Goal: Task Accomplishment & Management: Manage account settings

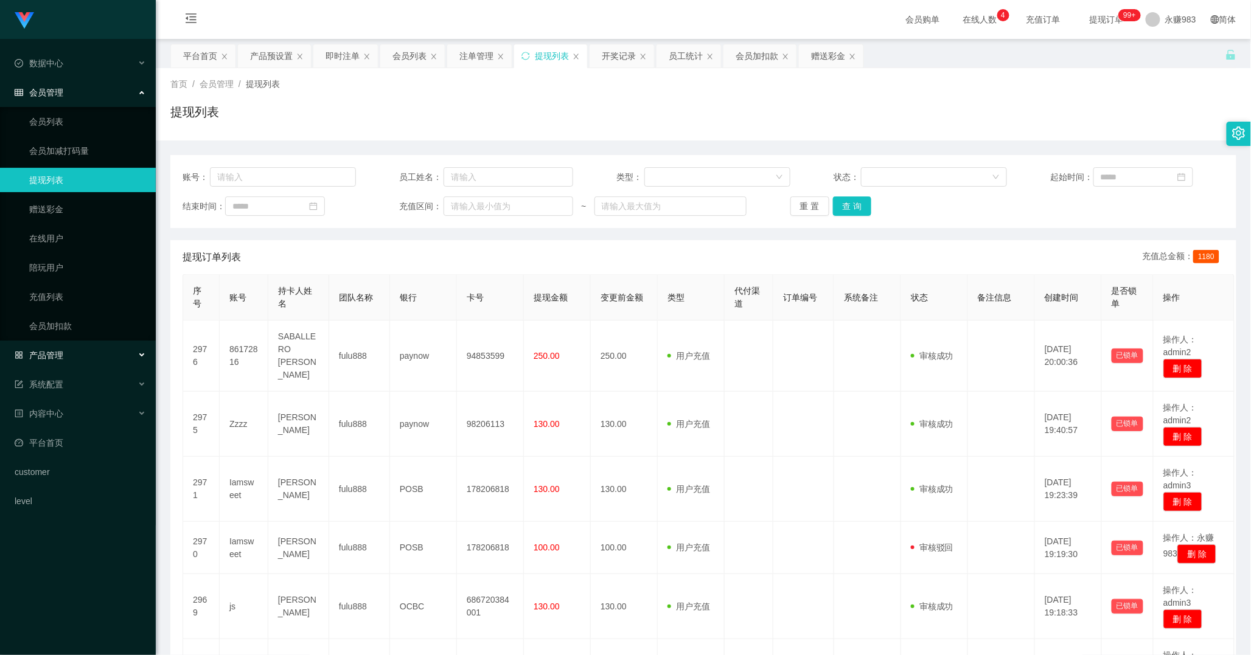
click at [49, 363] on div "产品管理" at bounding box center [78, 355] width 156 height 24
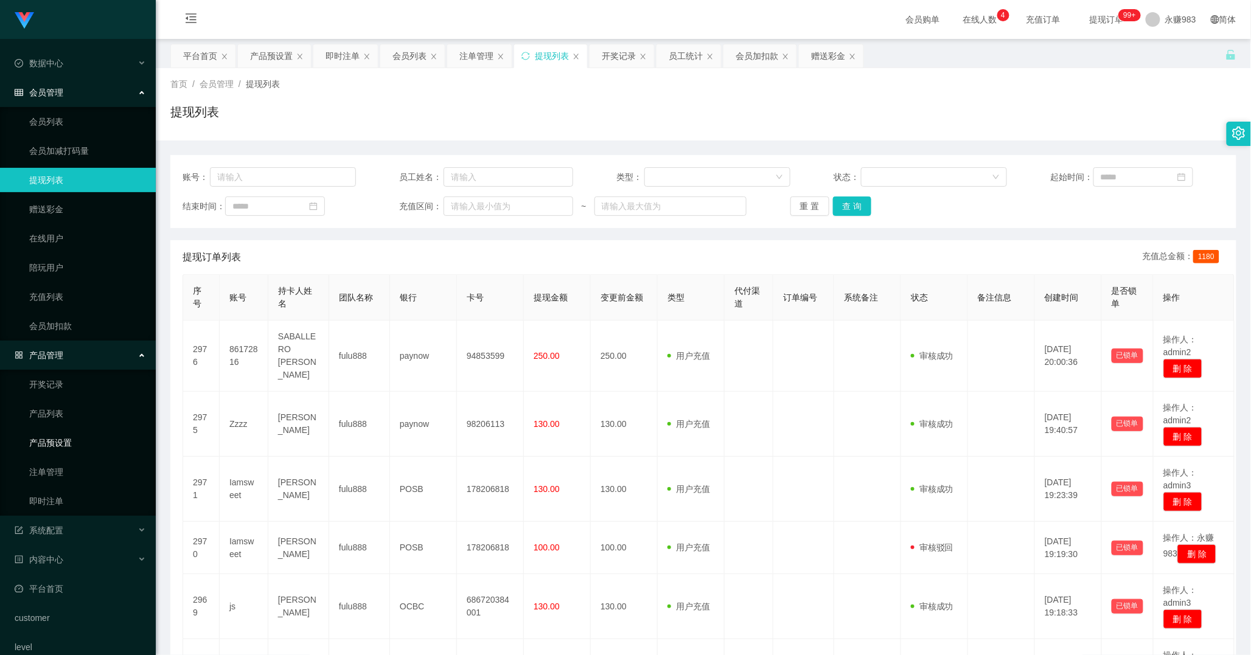
click at [74, 442] on link "产品预设置" at bounding box center [87, 443] width 117 height 24
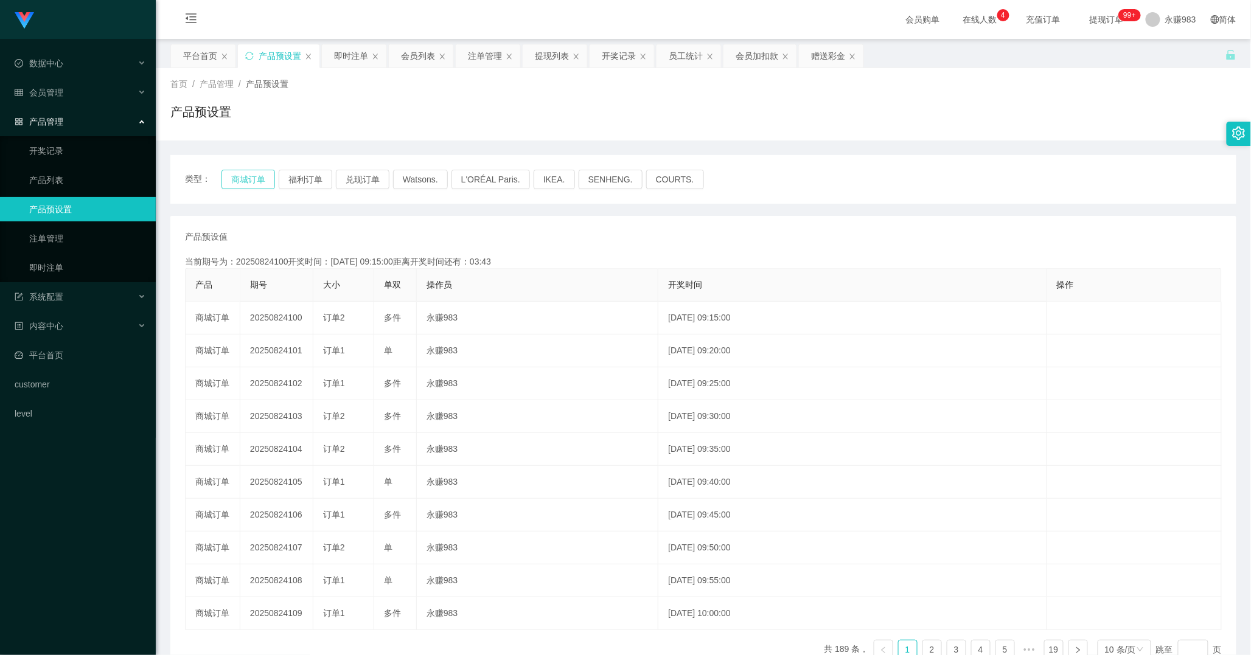
click at [257, 173] on button "商城订单" at bounding box center [248, 179] width 54 height 19
click at [64, 209] on link "产品预设置" at bounding box center [87, 209] width 117 height 24
click at [264, 173] on button "商城订单" at bounding box center [248, 179] width 54 height 19
click at [51, 91] on span "会员管理" at bounding box center [39, 93] width 49 height 10
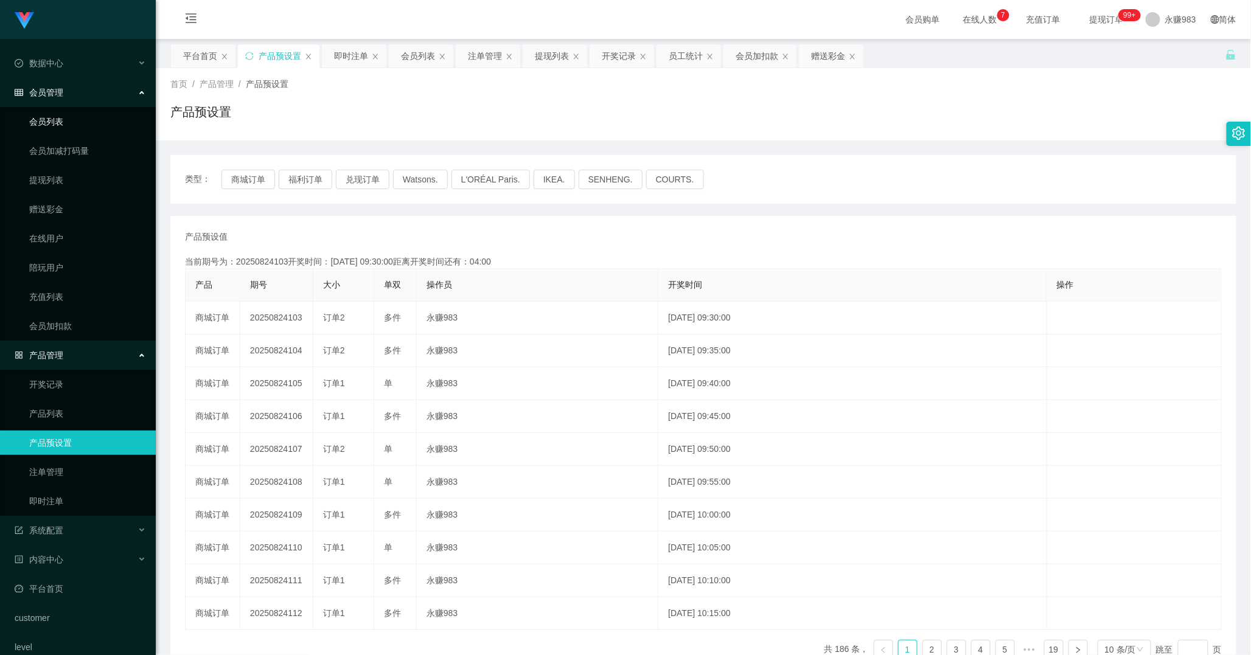
click at [63, 125] on link "会员列表" at bounding box center [87, 122] width 117 height 24
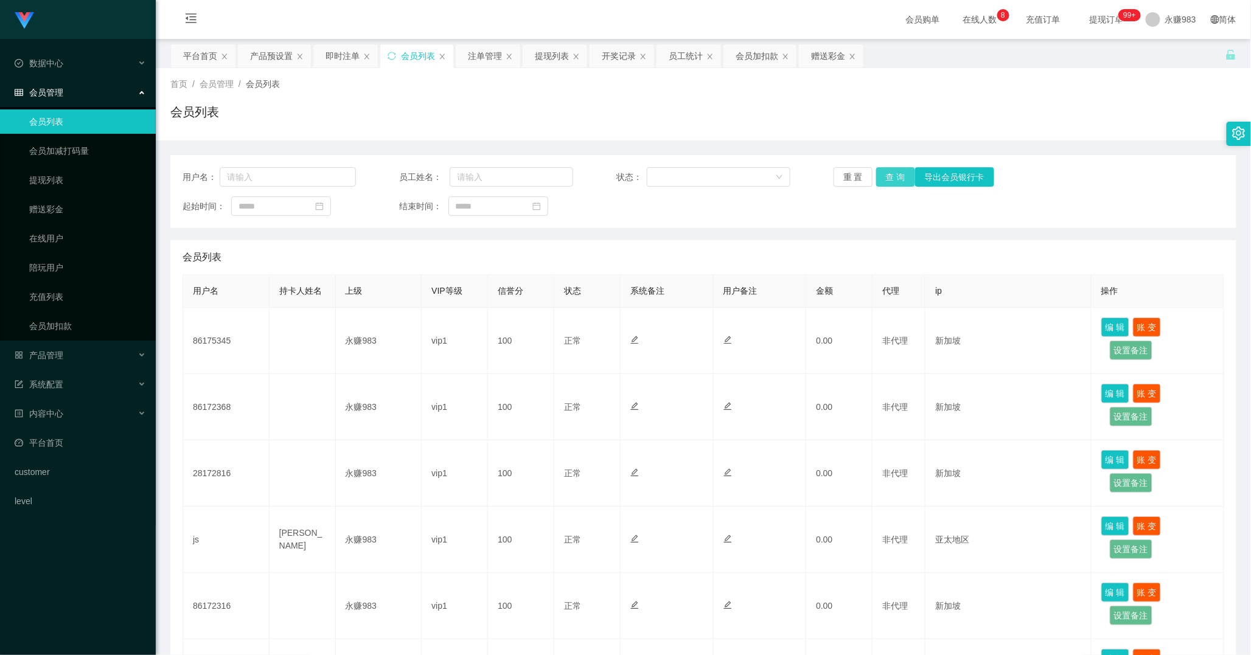
click at [891, 175] on button "查 询" at bounding box center [895, 176] width 39 height 19
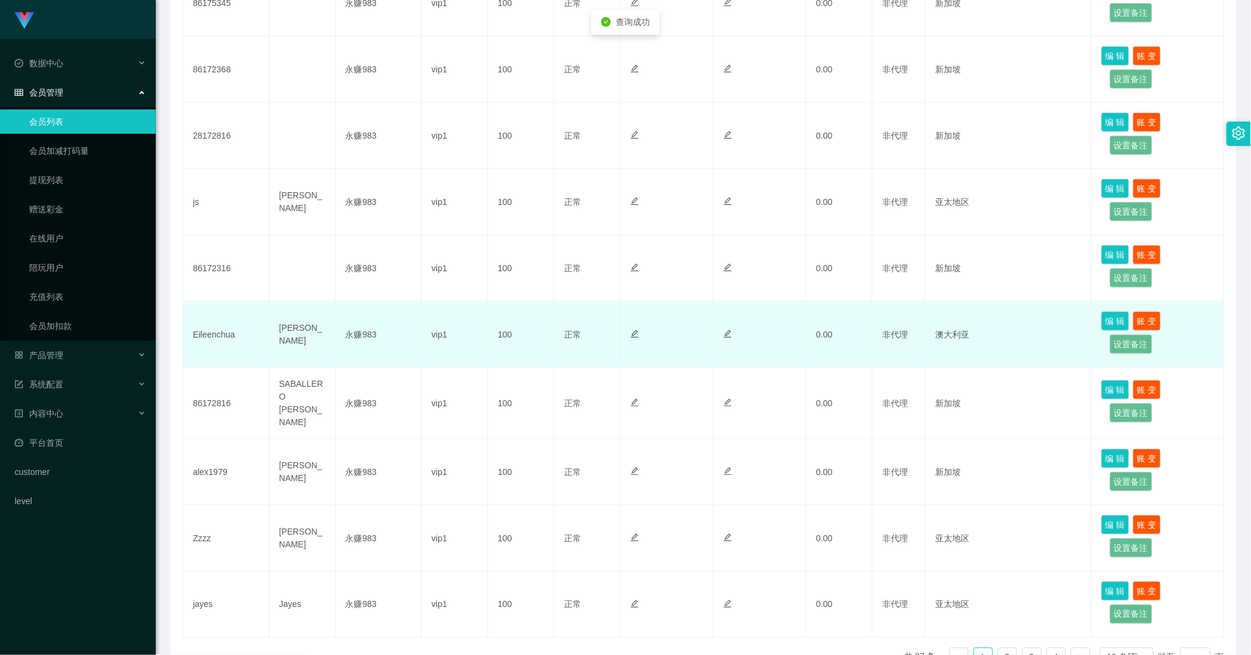
scroll to position [411, 0]
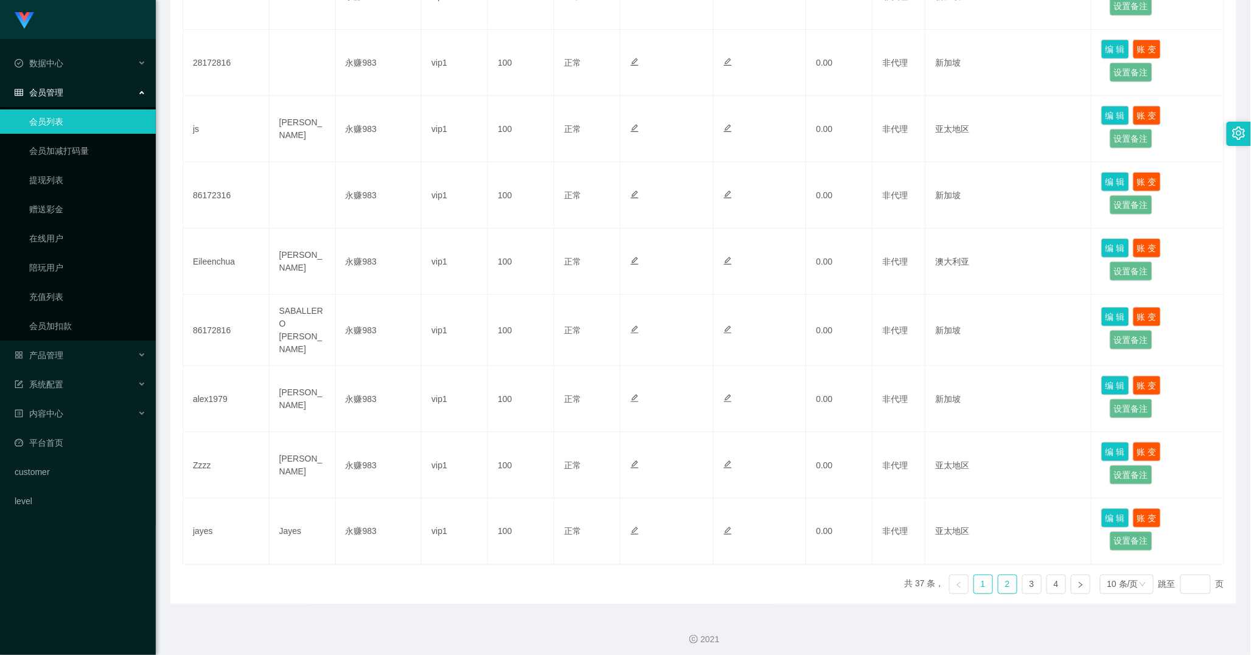
click at [998, 576] on link "2" at bounding box center [1007, 585] width 18 height 18
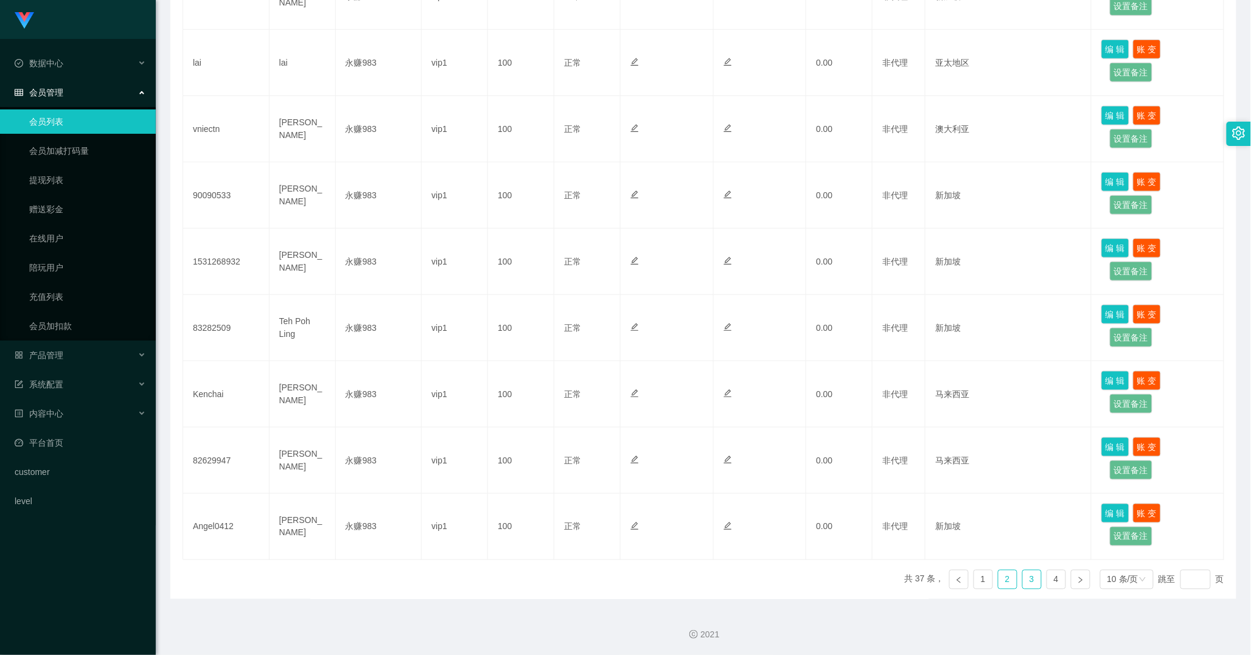
click at [1023, 579] on link "3" at bounding box center [1032, 580] width 18 height 18
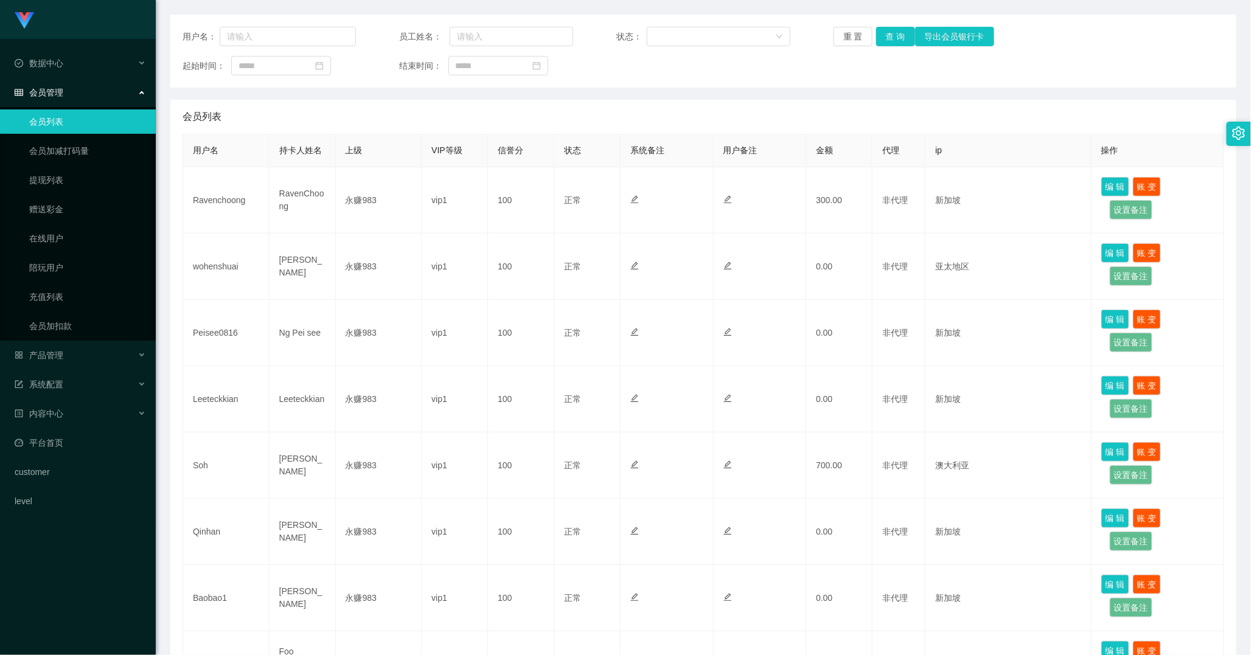
scroll to position [0, 0]
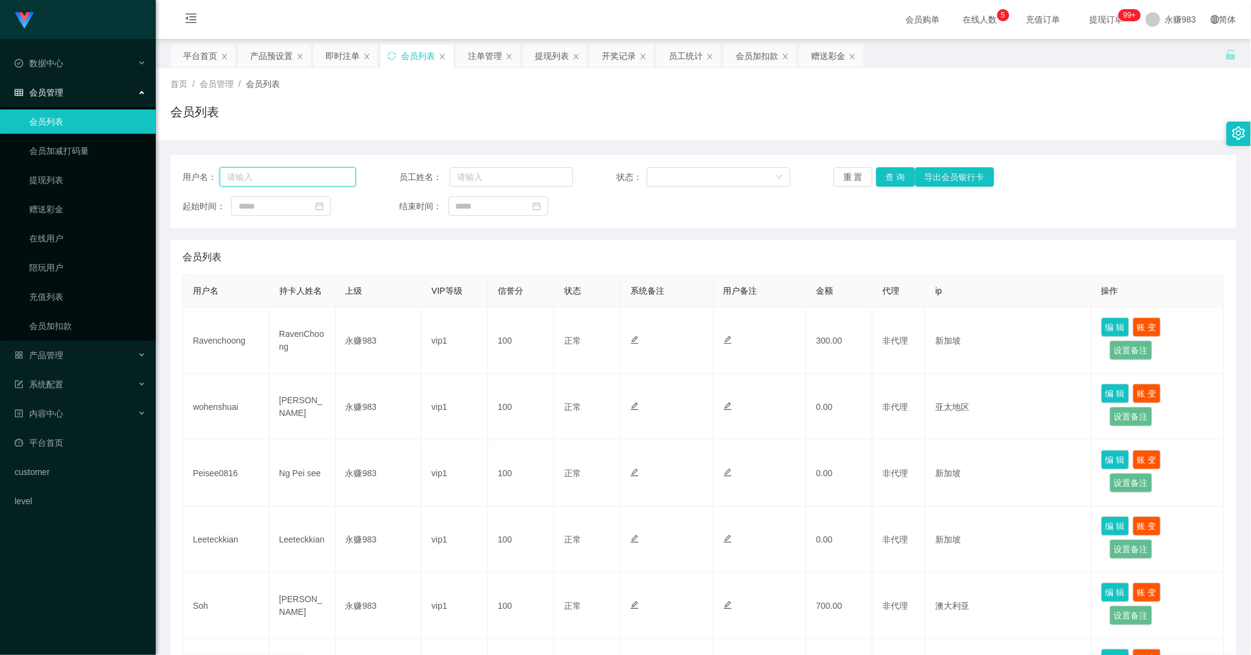
click at [308, 178] on input "text" at bounding box center [288, 176] width 136 height 19
paste input "Ravenchoong"
type input "Ravenchoong"
click at [893, 179] on button "查 询" at bounding box center [895, 176] width 39 height 19
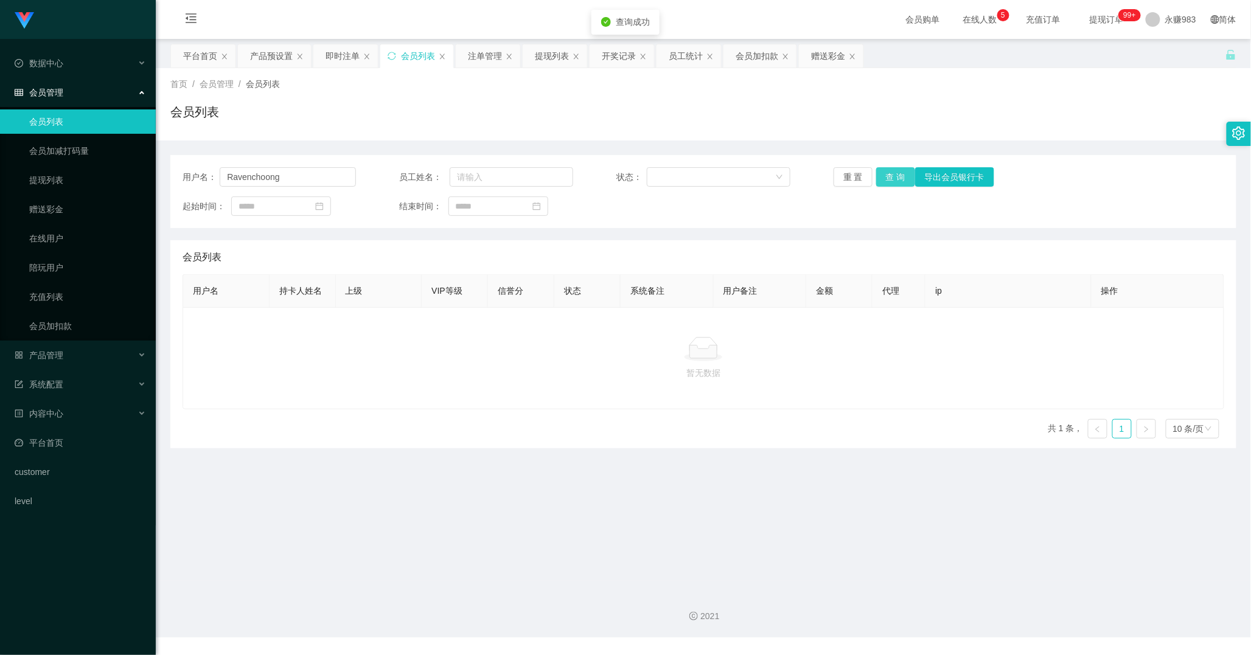
click at [893, 179] on button "查 询" at bounding box center [895, 176] width 39 height 19
click at [89, 130] on link "会员列表" at bounding box center [87, 122] width 117 height 24
drag, startPoint x: 873, startPoint y: 179, endPoint x: 864, endPoint y: 180, distance: 8.6
click at [876, 180] on button "查 询" at bounding box center [895, 176] width 39 height 19
click at [854, 179] on button "重 置" at bounding box center [853, 176] width 39 height 19
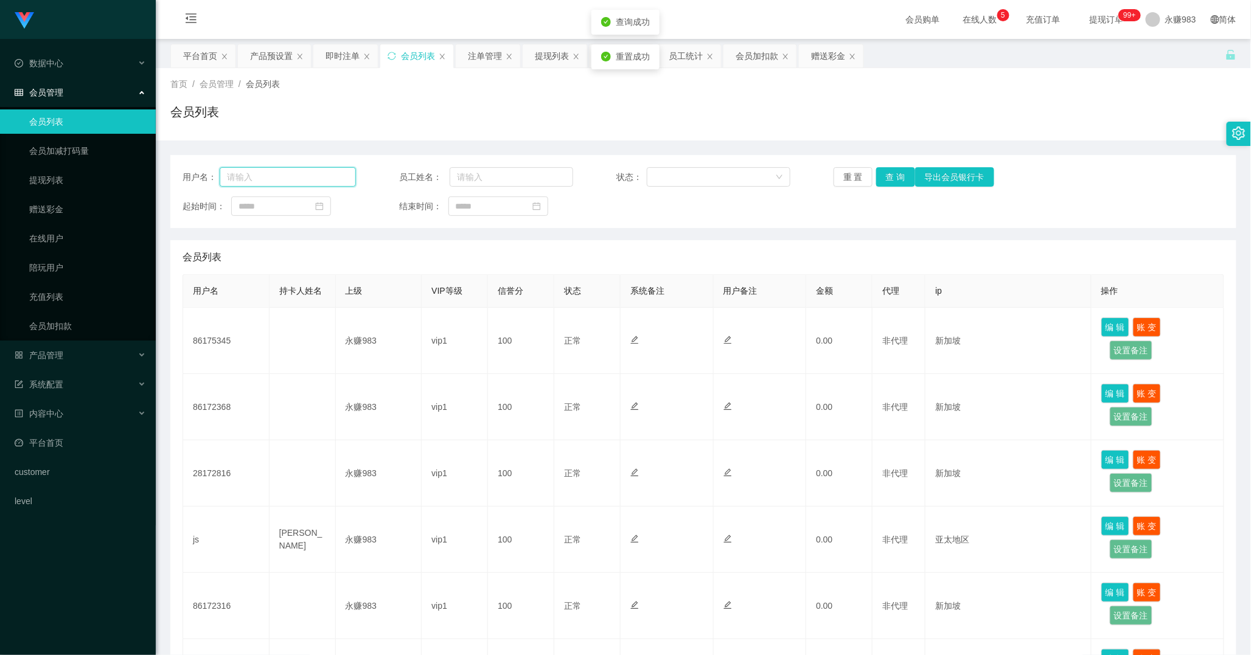
click at [268, 171] on input "text" at bounding box center [288, 176] width 136 height 19
paste input "Ravenchoong"
type input "Ravenchoong"
click at [902, 175] on button "查 询" at bounding box center [895, 176] width 39 height 19
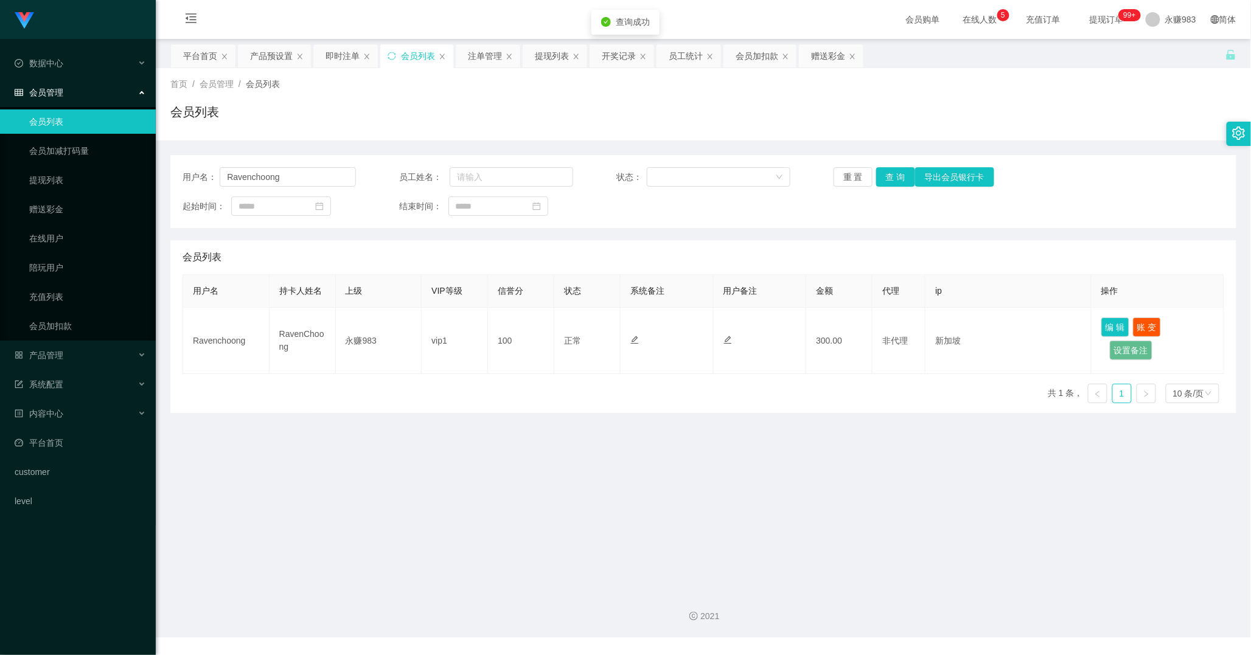
click at [831, 445] on main "关闭左侧 关闭右侧 关闭其它 刷新页面 平台首页 产品预设置 即时注单 会员列表 注单管理 提现列表 开奖记录 员工统计 会员加扣款 赠送彩金 首页 / 会员…" at bounding box center [703, 310] width 1095 height 542
click at [49, 355] on span "产品管理" at bounding box center [39, 355] width 49 height 10
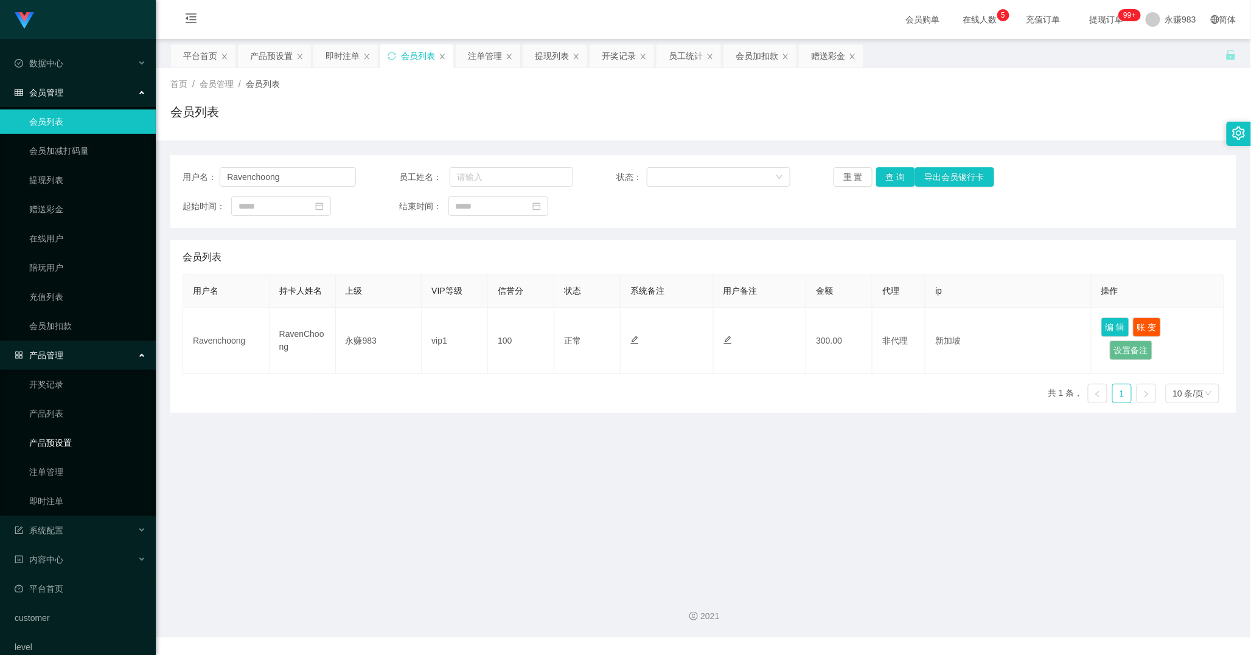
click at [68, 452] on link "产品预设置" at bounding box center [87, 443] width 117 height 24
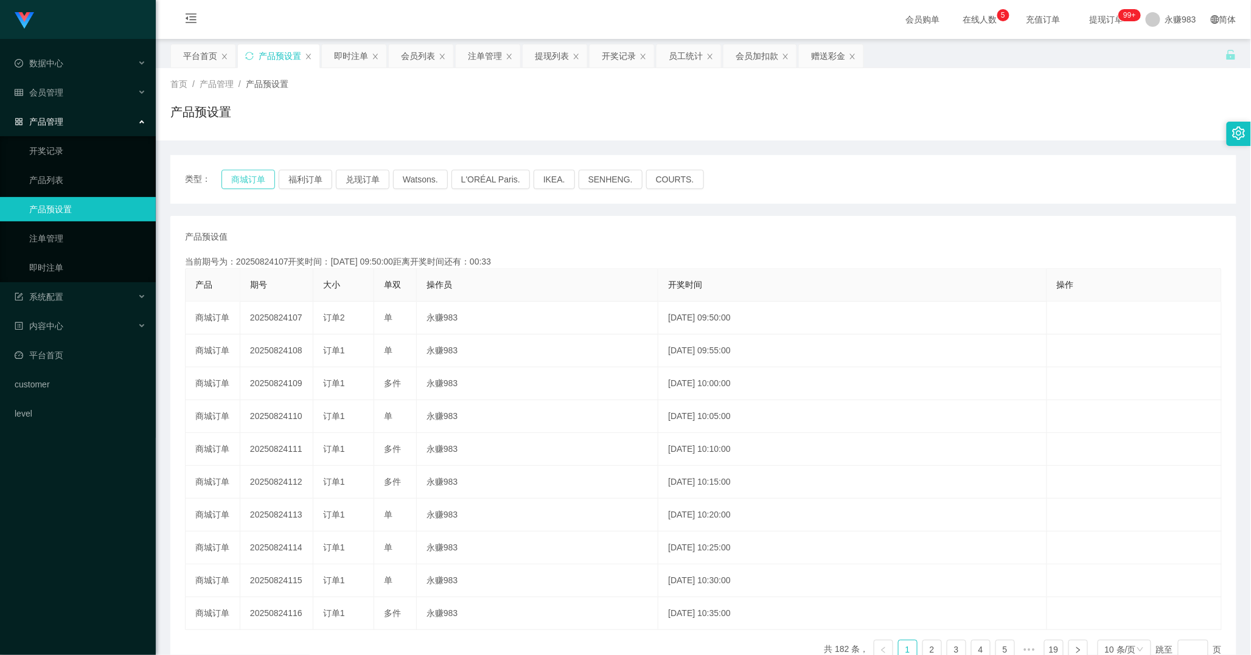
click at [248, 184] on button "商城订单" at bounding box center [248, 179] width 54 height 19
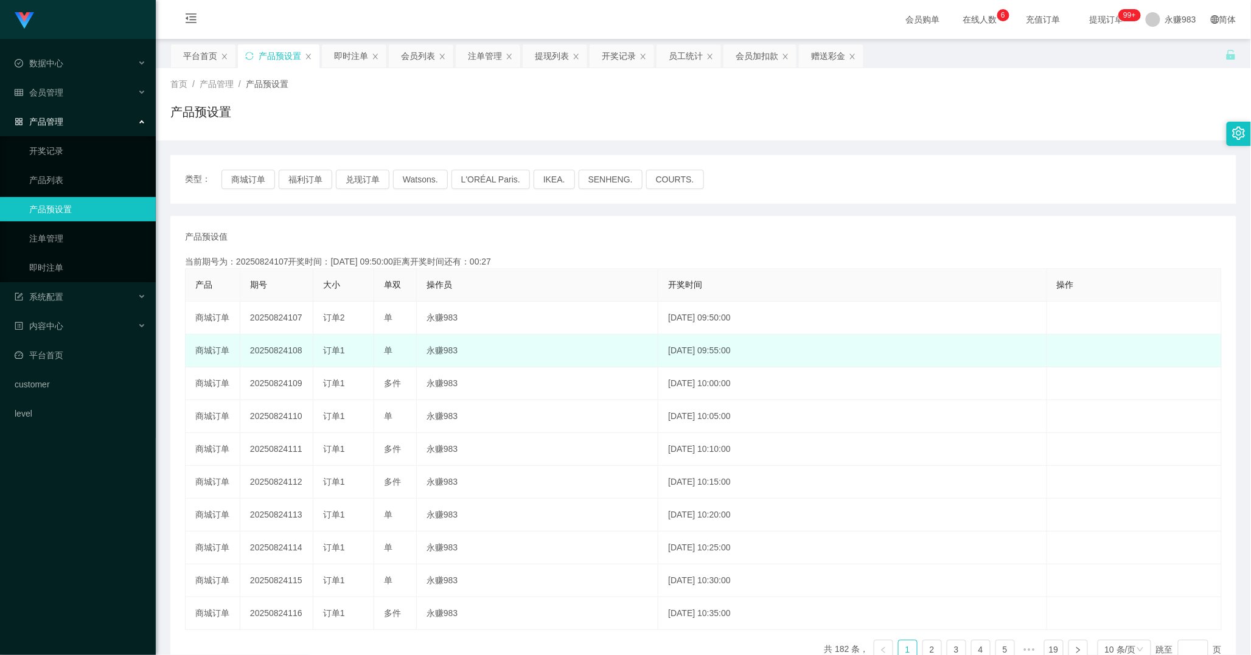
drag, startPoint x: 287, startPoint y: 350, endPoint x: 308, endPoint y: 357, distance: 21.7
click at [308, 357] on td "20250824108" at bounding box center [276, 351] width 73 height 33
copy td "108"
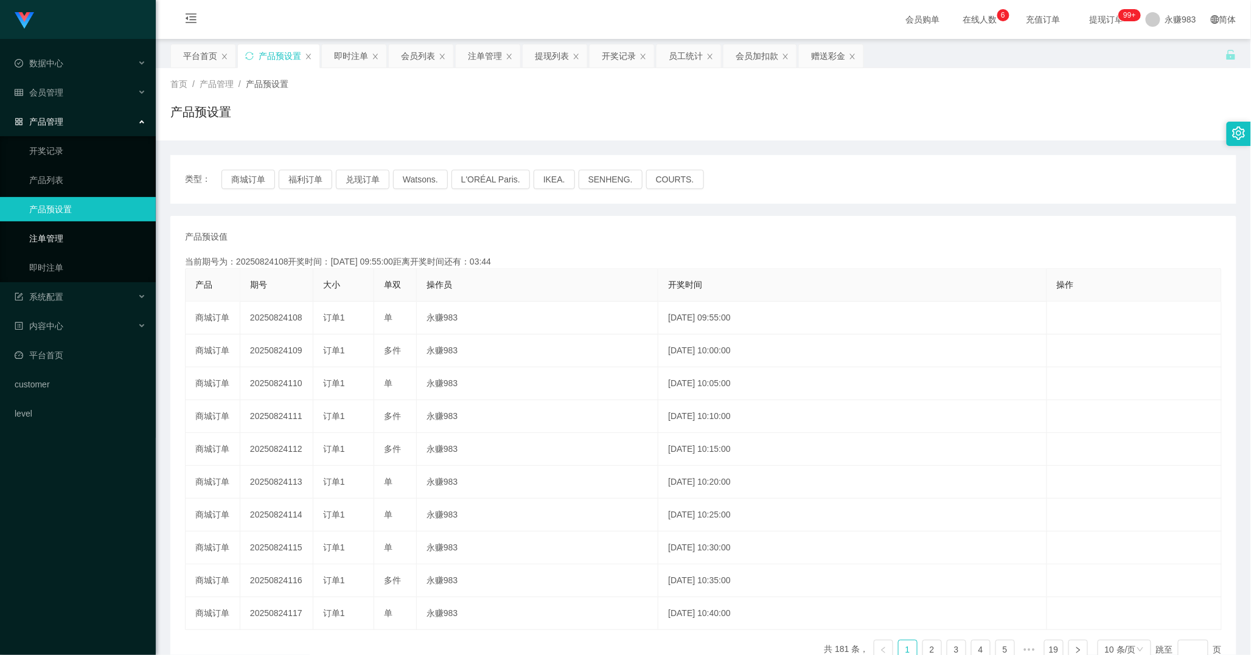
click at [64, 236] on link "注单管理" at bounding box center [87, 238] width 117 height 24
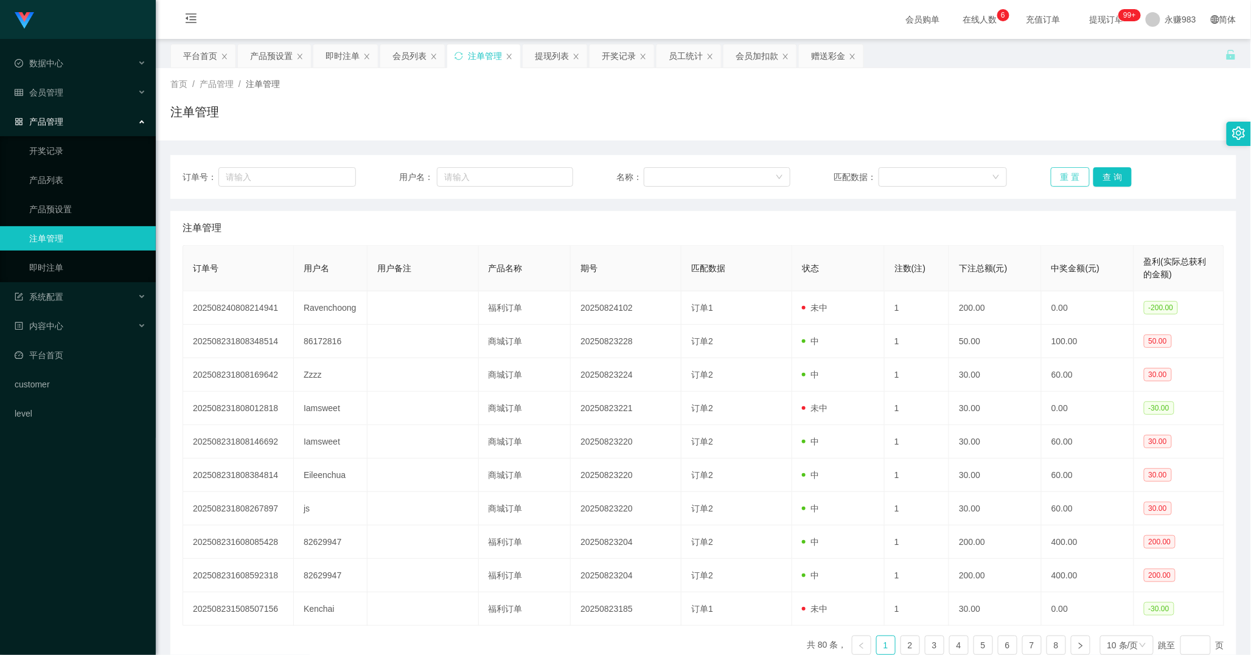
click at [1059, 174] on button "重 置" at bounding box center [1070, 176] width 39 height 19
click at [1060, 174] on button "重 置" at bounding box center [1070, 176] width 39 height 19
click at [1062, 180] on button "重 置" at bounding box center [1070, 176] width 39 height 19
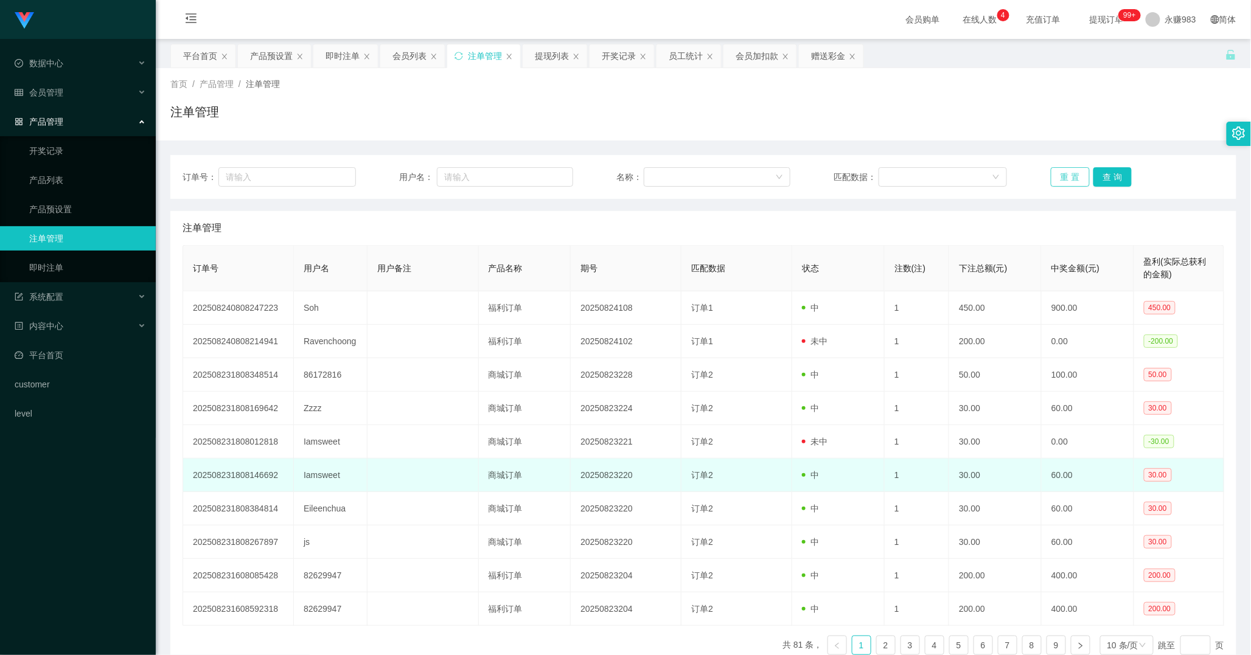
scroll to position [68, 0]
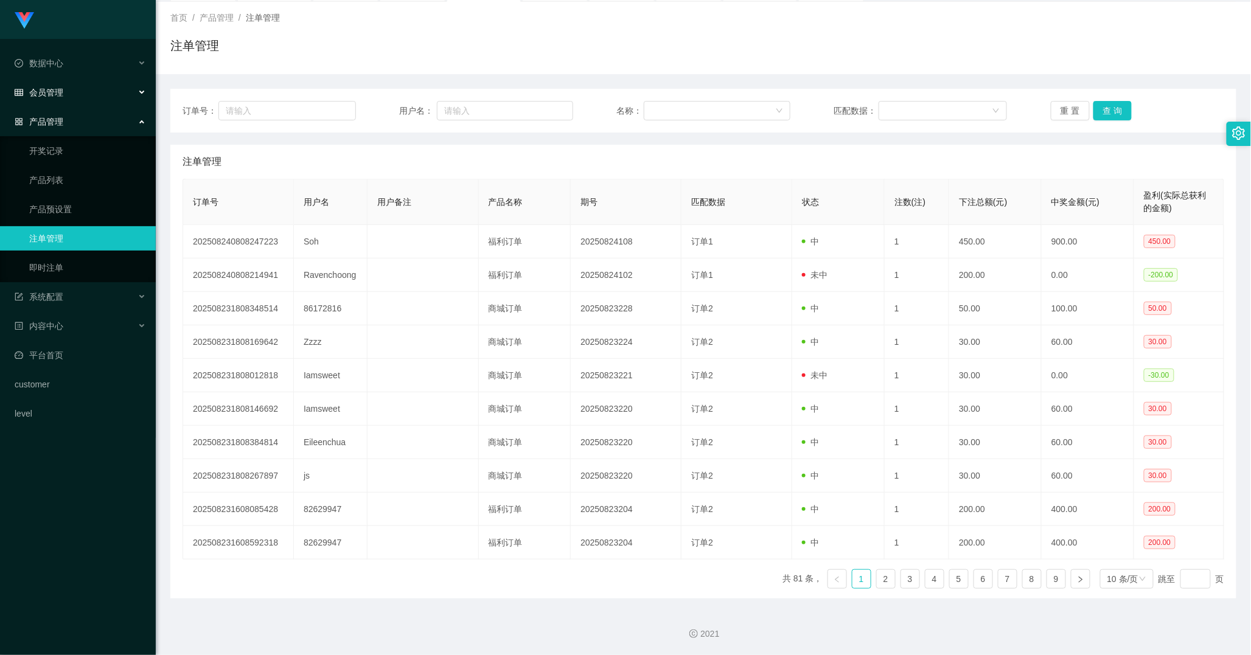
click at [84, 94] on div "会员管理" at bounding box center [78, 92] width 156 height 24
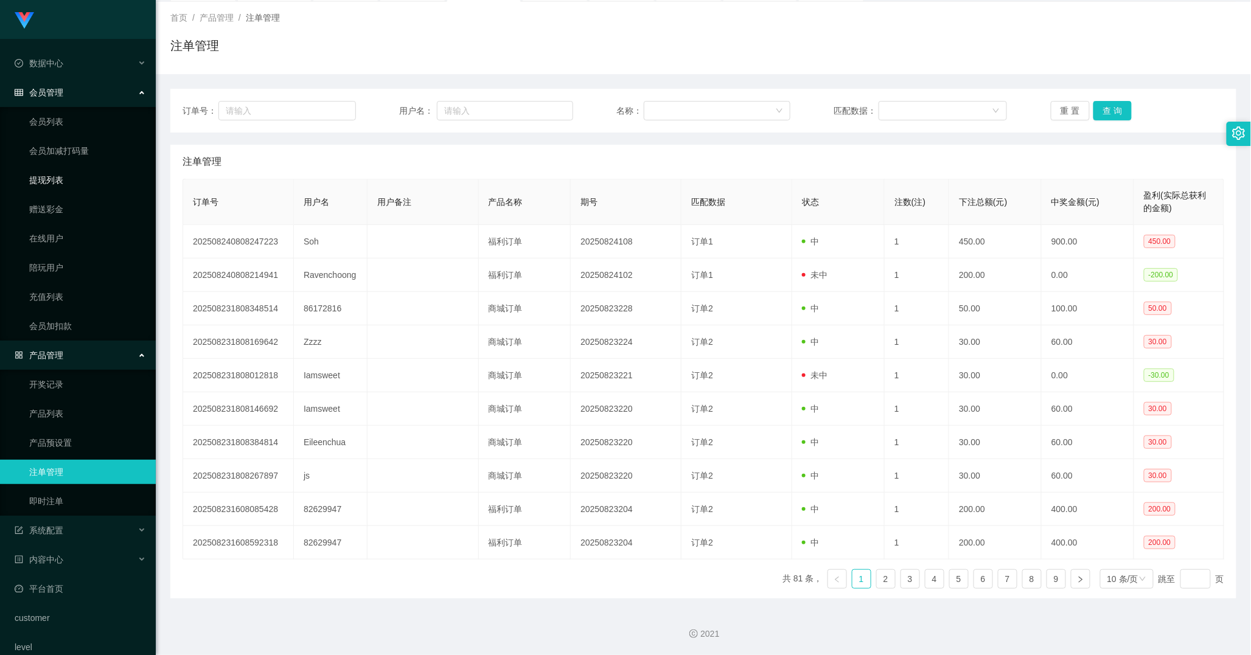
click at [46, 176] on link "提现列表" at bounding box center [87, 180] width 117 height 24
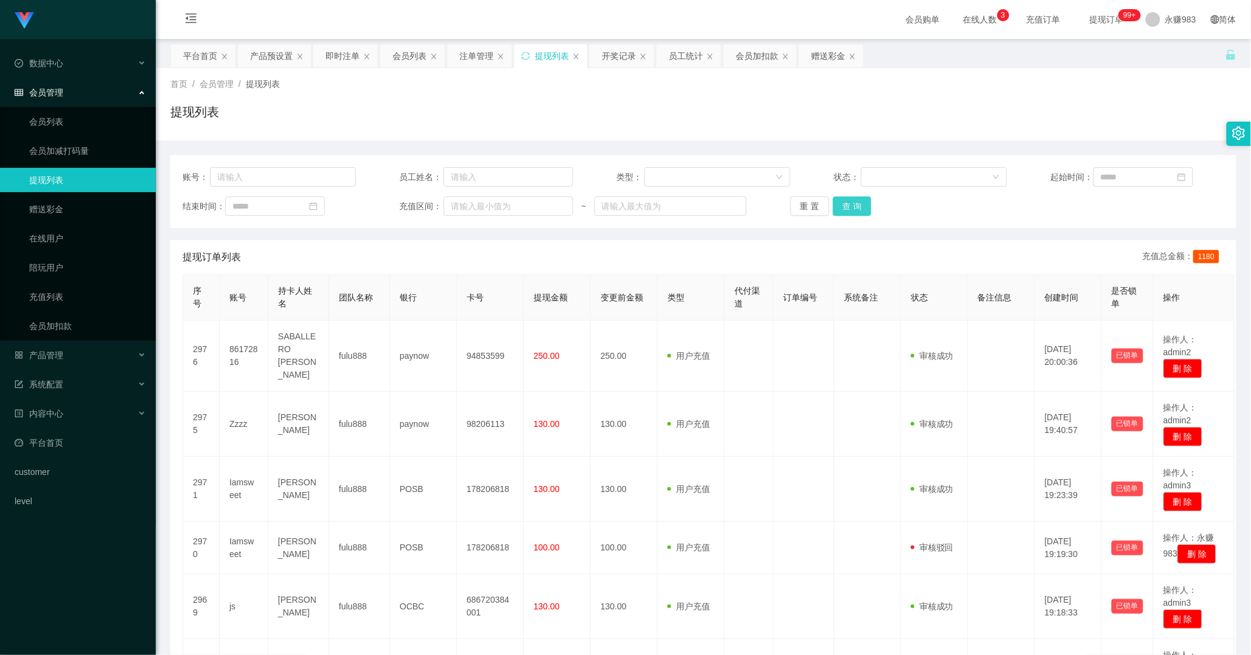
click at [843, 207] on button "查 询" at bounding box center [852, 206] width 39 height 19
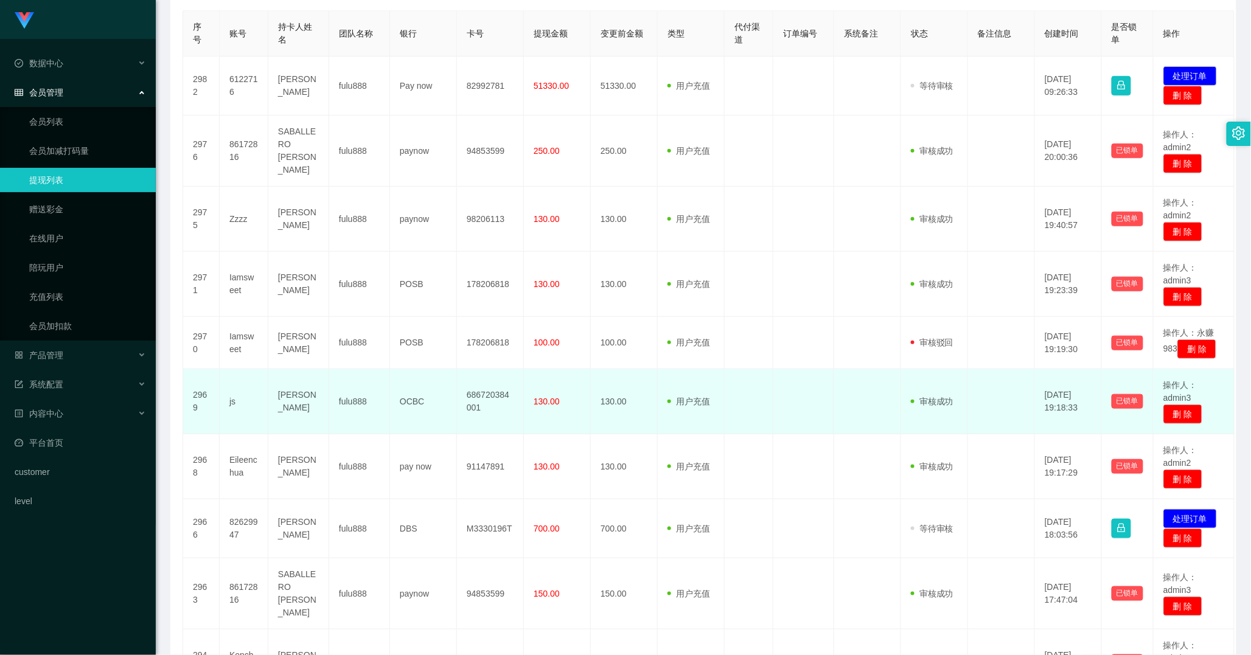
scroll to position [129, 0]
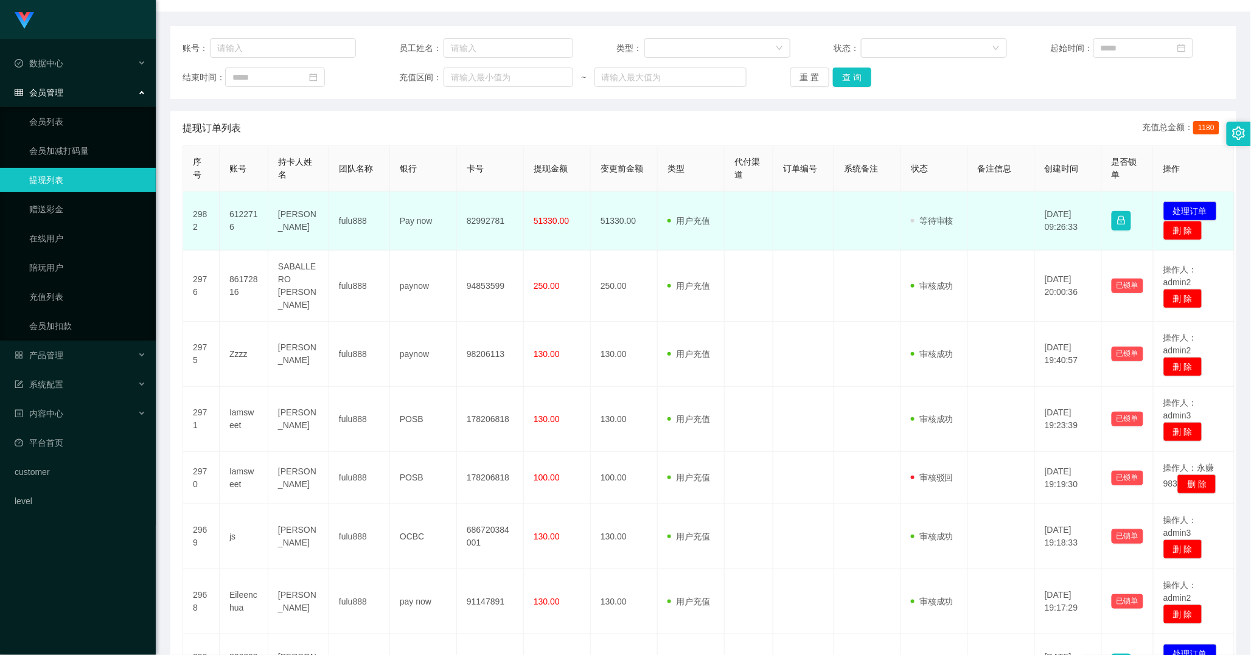
click at [290, 215] on td "[PERSON_NAME]" at bounding box center [298, 221] width 61 height 59
copy td "[PERSON_NAME]"
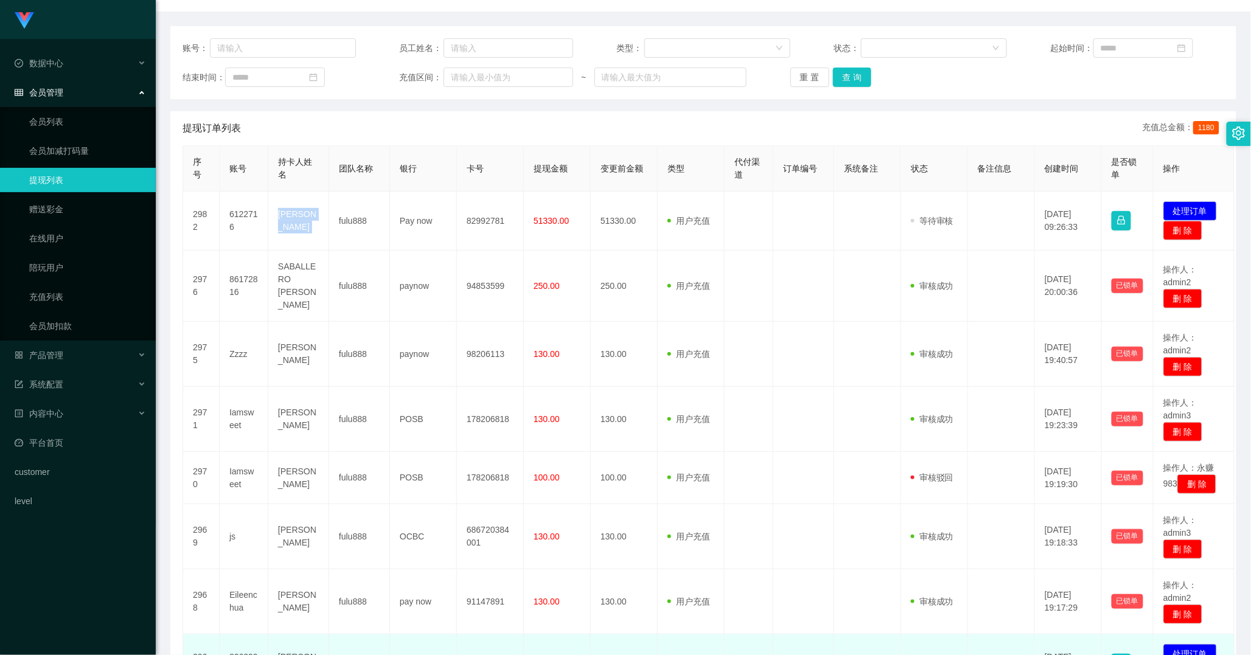
scroll to position [399, 0]
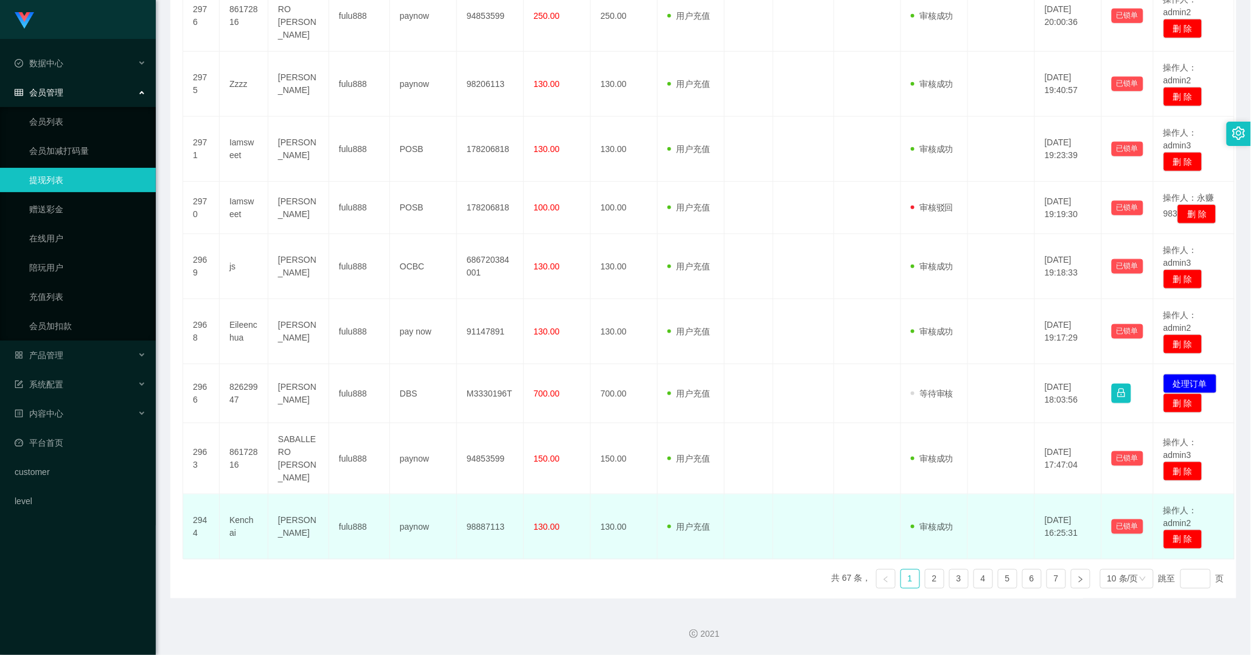
click at [290, 529] on td "[PERSON_NAME]" at bounding box center [298, 527] width 61 height 65
click at [293, 526] on td "[PERSON_NAME]" at bounding box center [298, 527] width 61 height 65
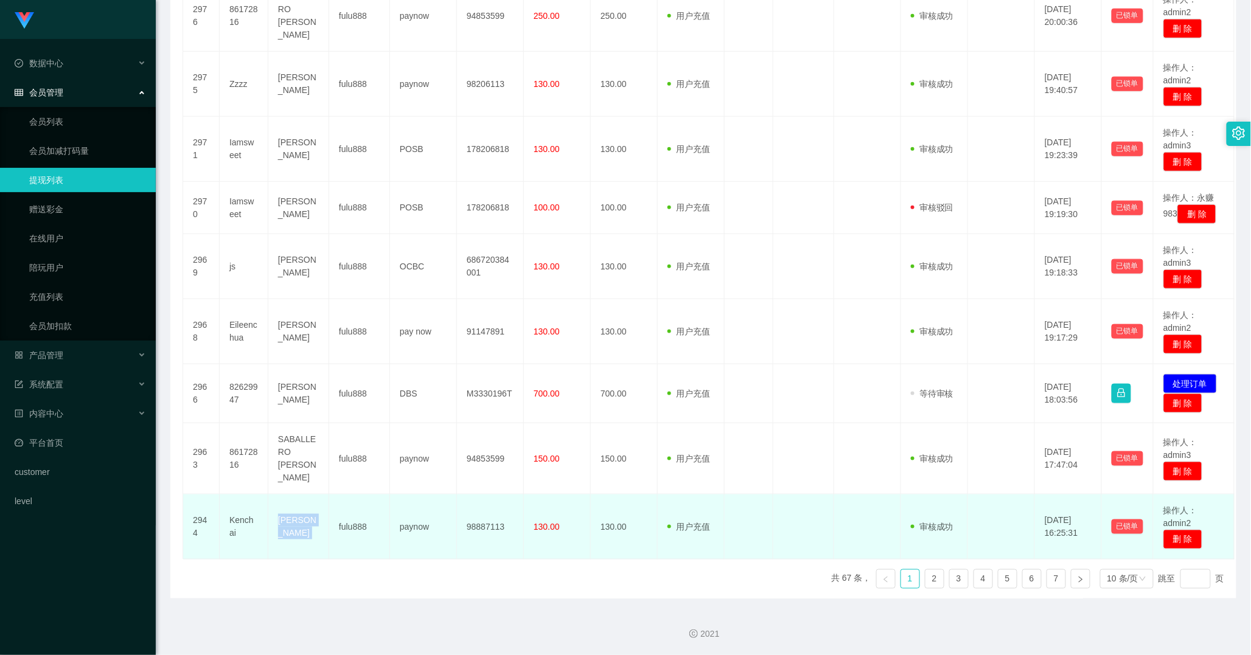
copy td "[PERSON_NAME]"
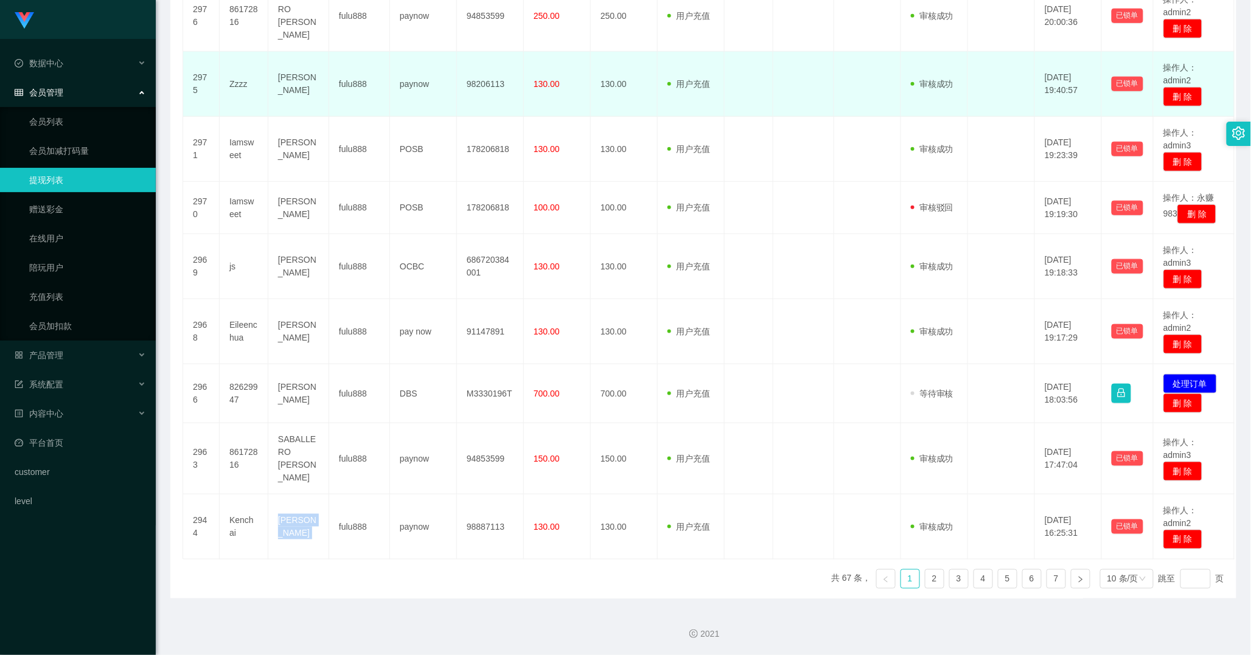
scroll to position [61, 0]
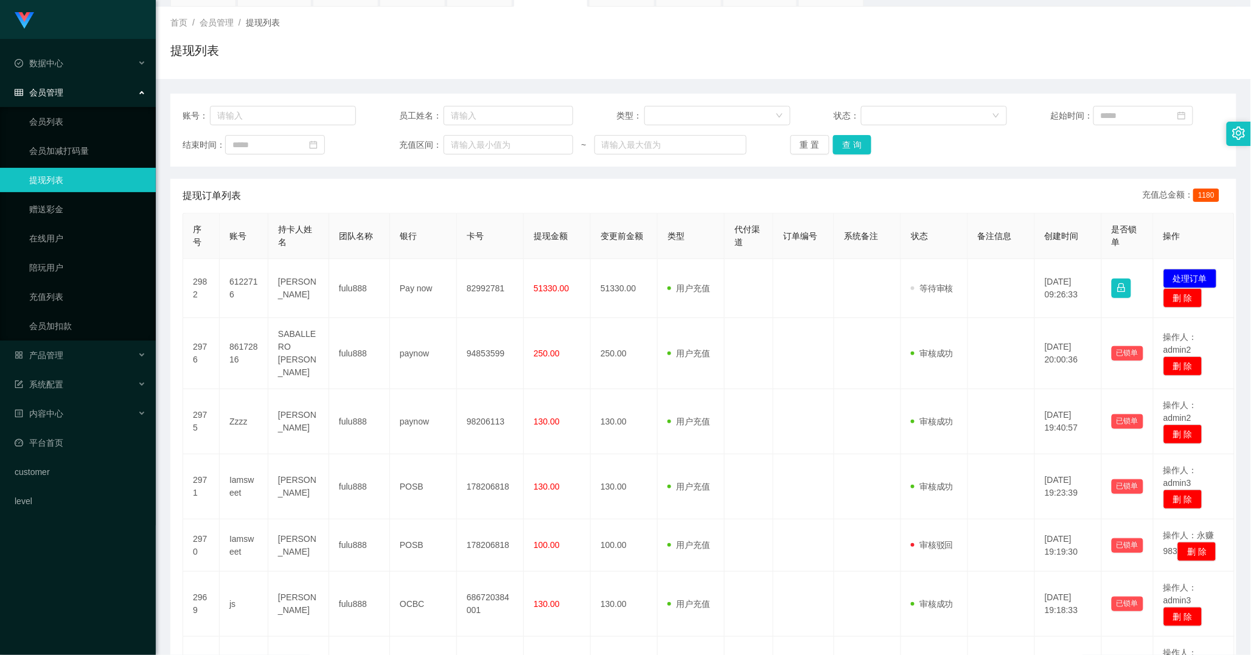
click at [71, 189] on link "提现列表" at bounding box center [87, 180] width 117 height 24
click at [806, 148] on button "重 置" at bounding box center [809, 144] width 39 height 19
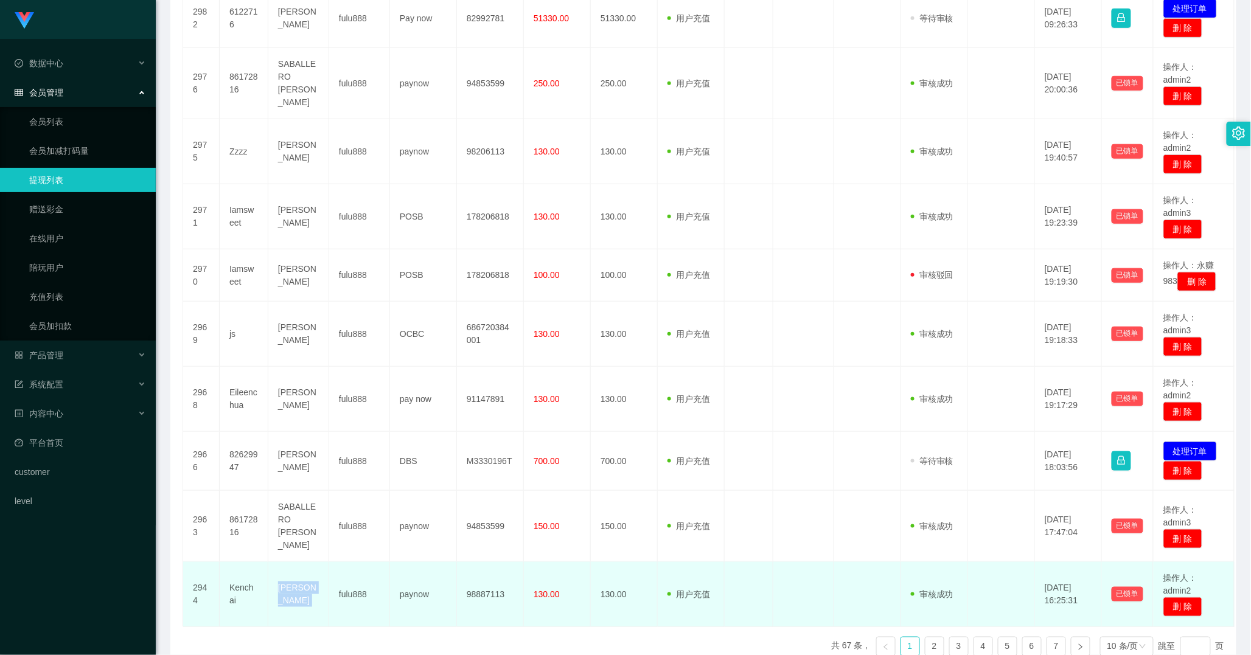
scroll to position [399, 0]
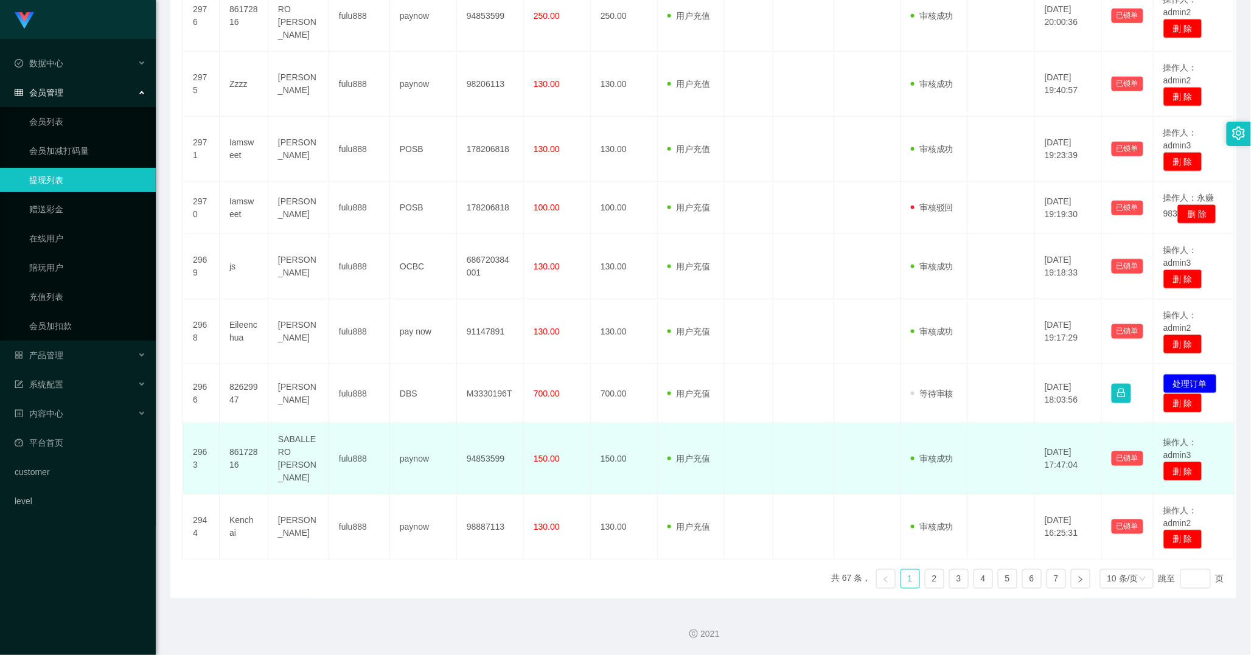
click at [296, 464] on td "SABALLERO [PERSON_NAME]" at bounding box center [298, 458] width 61 height 71
copy td "MARY"
click at [296, 464] on td "SABALLERO [PERSON_NAME]" at bounding box center [298, 458] width 61 height 71
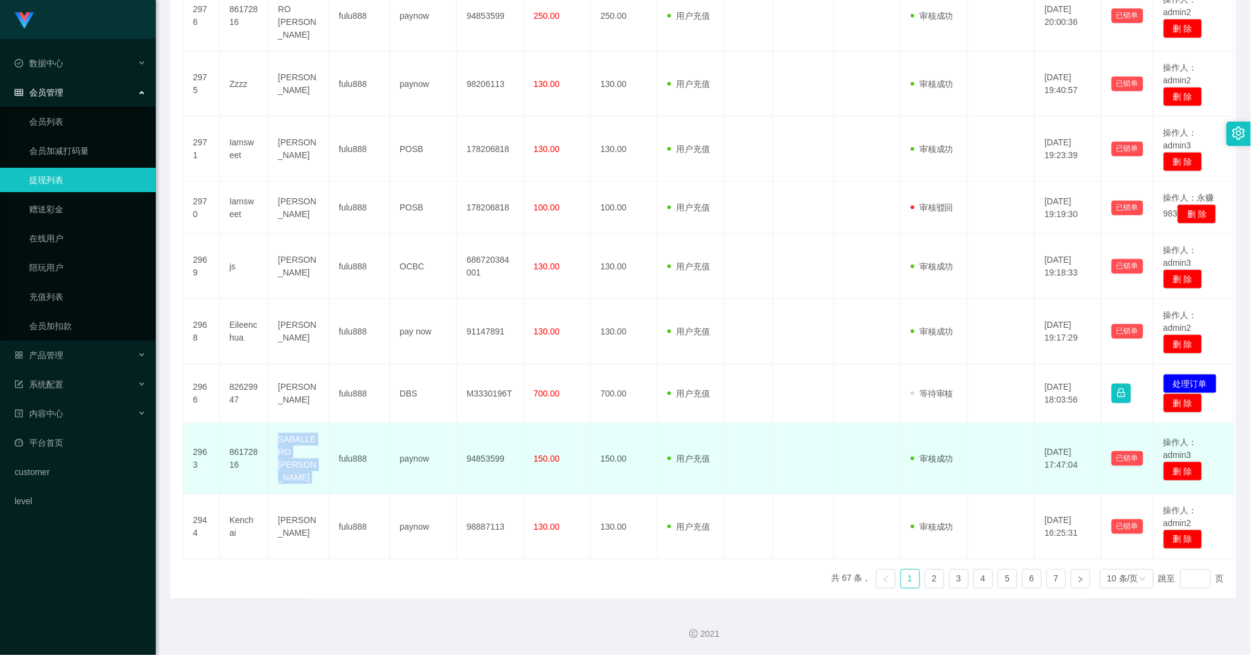
click at [296, 464] on td "SABALLERO [PERSON_NAME]" at bounding box center [298, 458] width 61 height 71
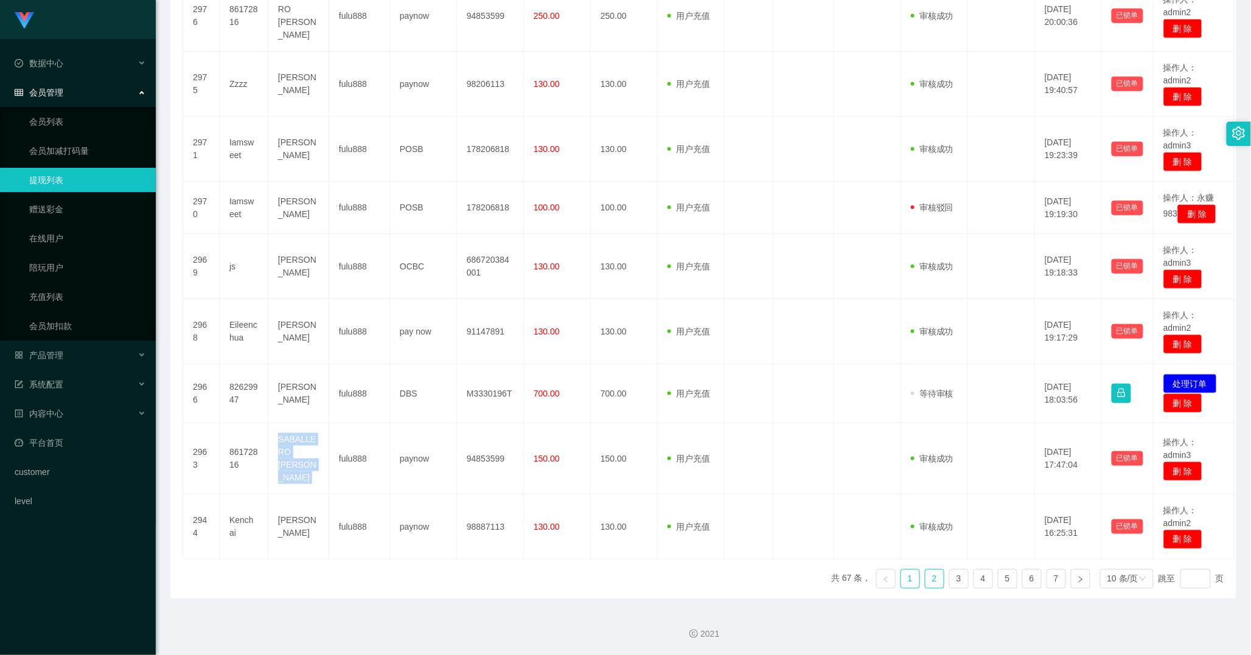
click at [925, 581] on link "2" at bounding box center [934, 579] width 18 height 18
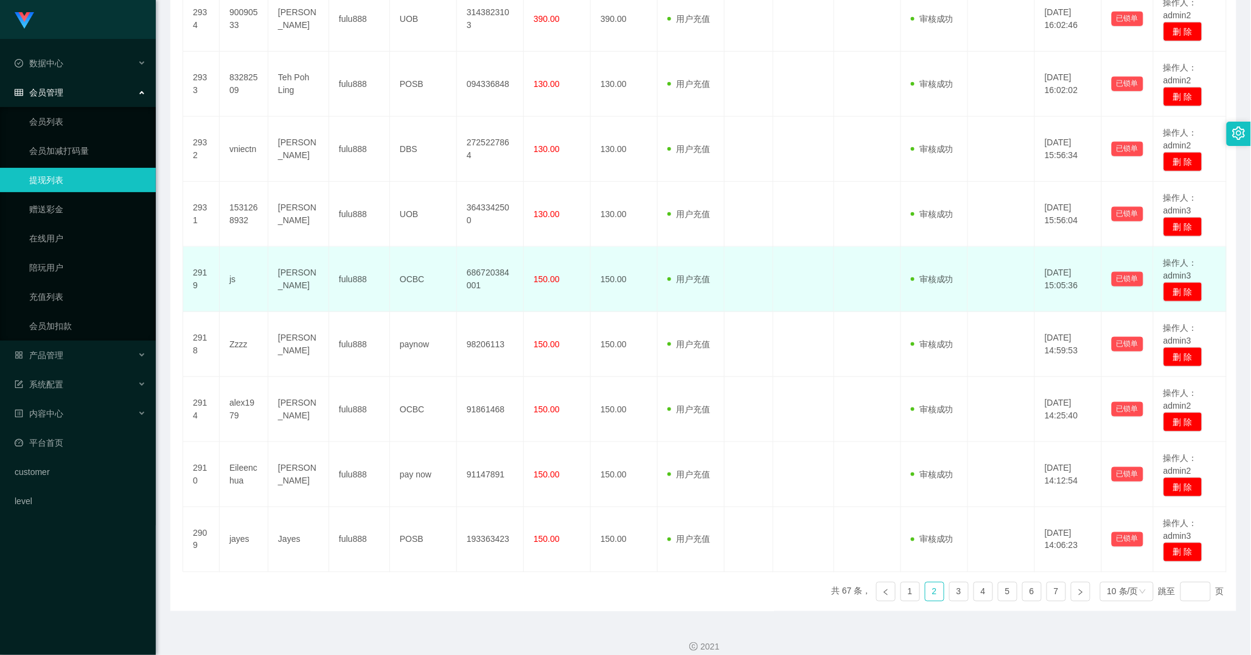
click at [302, 285] on td "[PERSON_NAME]" at bounding box center [298, 279] width 61 height 65
click at [294, 279] on td "[PERSON_NAME]" at bounding box center [298, 279] width 61 height 65
copy td "Sheng"
click at [294, 279] on td "[PERSON_NAME]" at bounding box center [298, 279] width 61 height 65
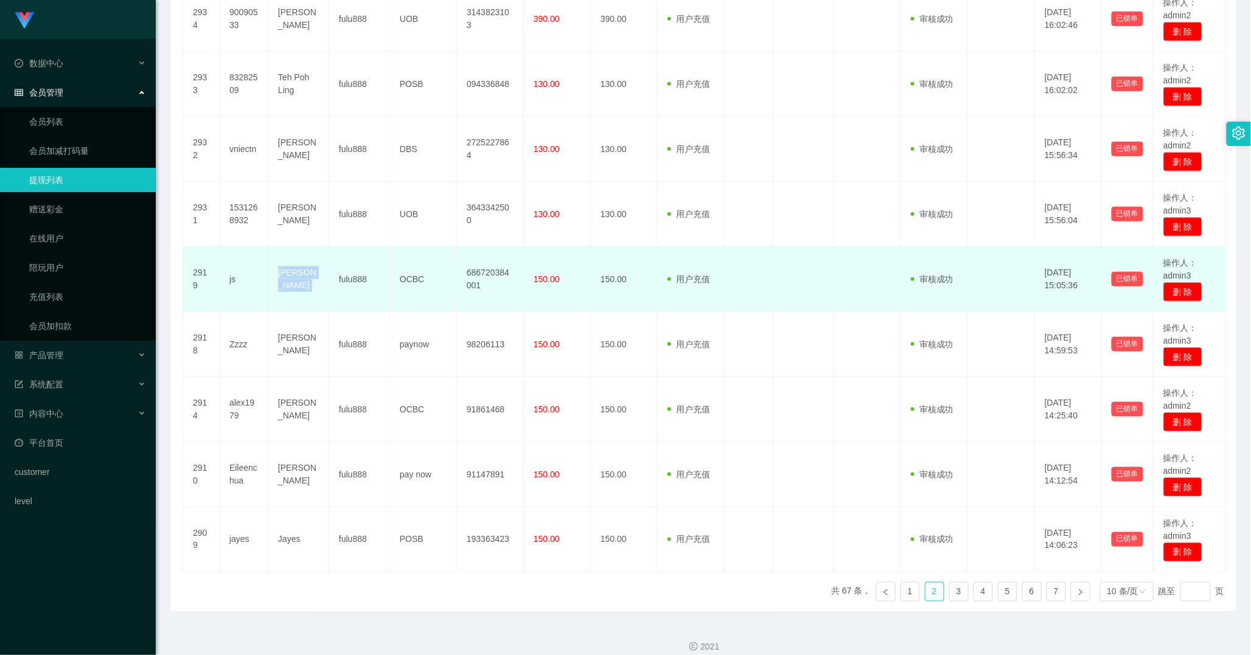
copy td "[PERSON_NAME]"
